Goal: Task Accomplishment & Management: Use online tool/utility

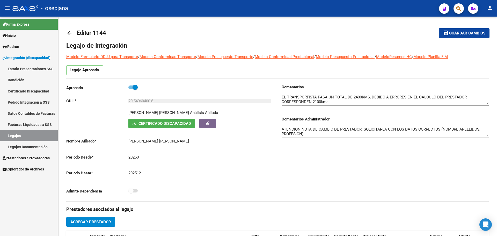
scroll to position [50, 0]
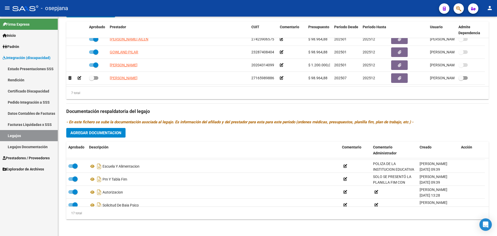
click at [28, 134] on link "Legajos" at bounding box center [29, 135] width 58 height 11
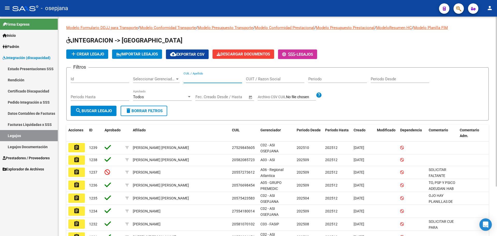
click at [214, 78] on input "CUIL / Apellido" at bounding box center [213, 79] width 59 height 5
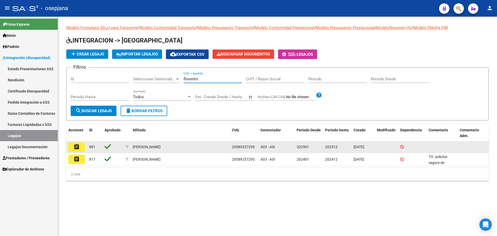
type input "florentin"
click at [73, 149] on button "assignment" at bounding box center [76, 146] width 17 height 9
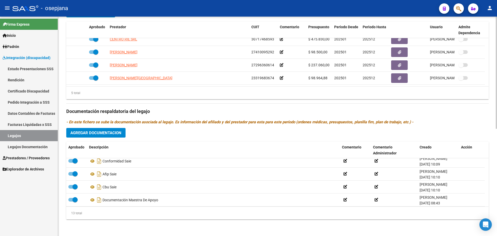
scroll to position [122, 0]
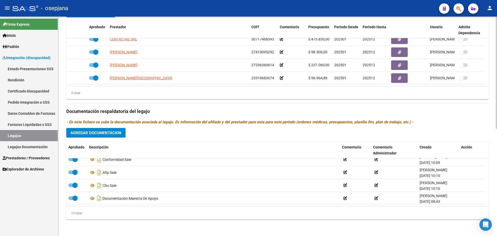
click at [492, 10] on mat-icon "person" at bounding box center [490, 8] width 6 height 6
click at [483, 31] on button "exit_to_app Salir" at bounding box center [479, 34] width 32 height 12
